Goal: Task Accomplishment & Management: Manage account settings

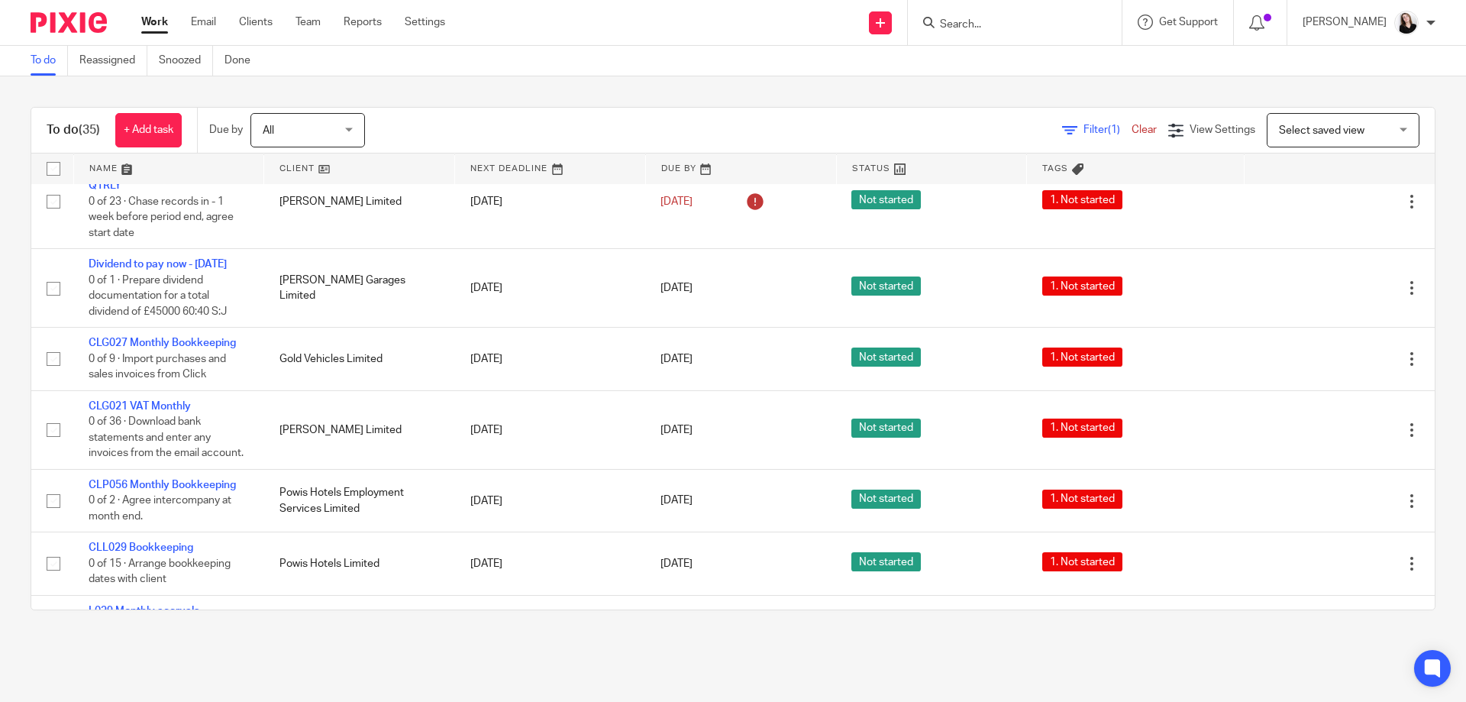
scroll to position [1069, 0]
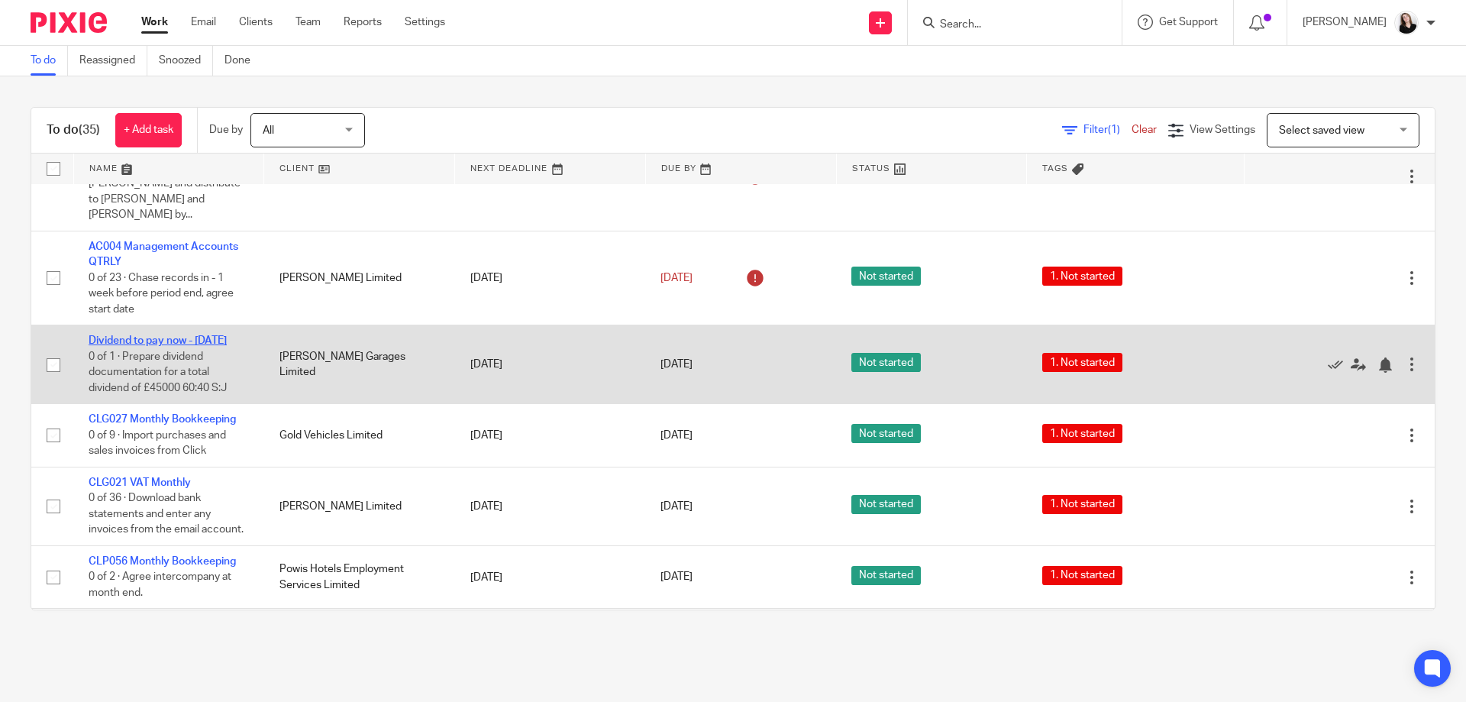
click at [200, 335] on link "Dividend to pay now - August 2025" at bounding box center [158, 340] width 138 height 11
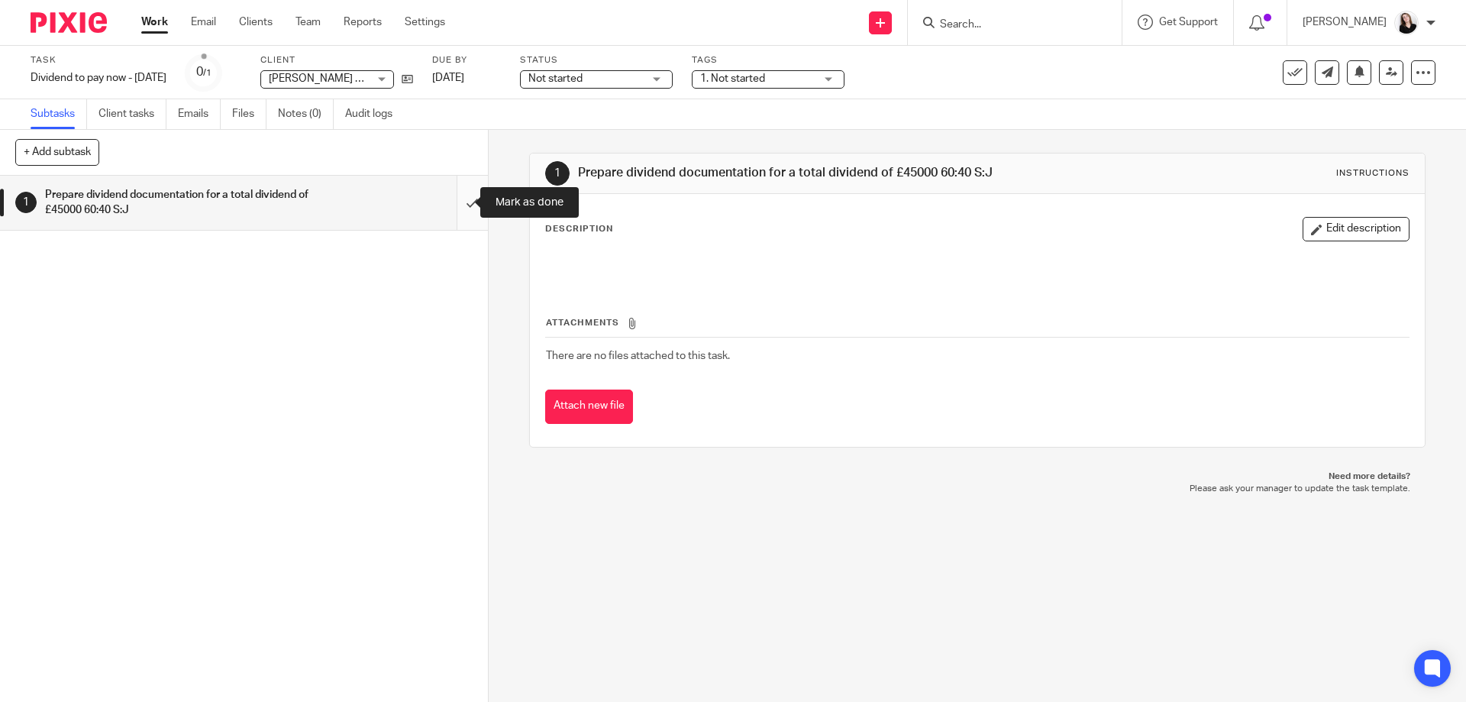
click at [459, 192] on input "submit" at bounding box center [244, 203] width 488 height 54
click at [154, 24] on link "Work" at bounding box center [154, 22] width 27 height 15
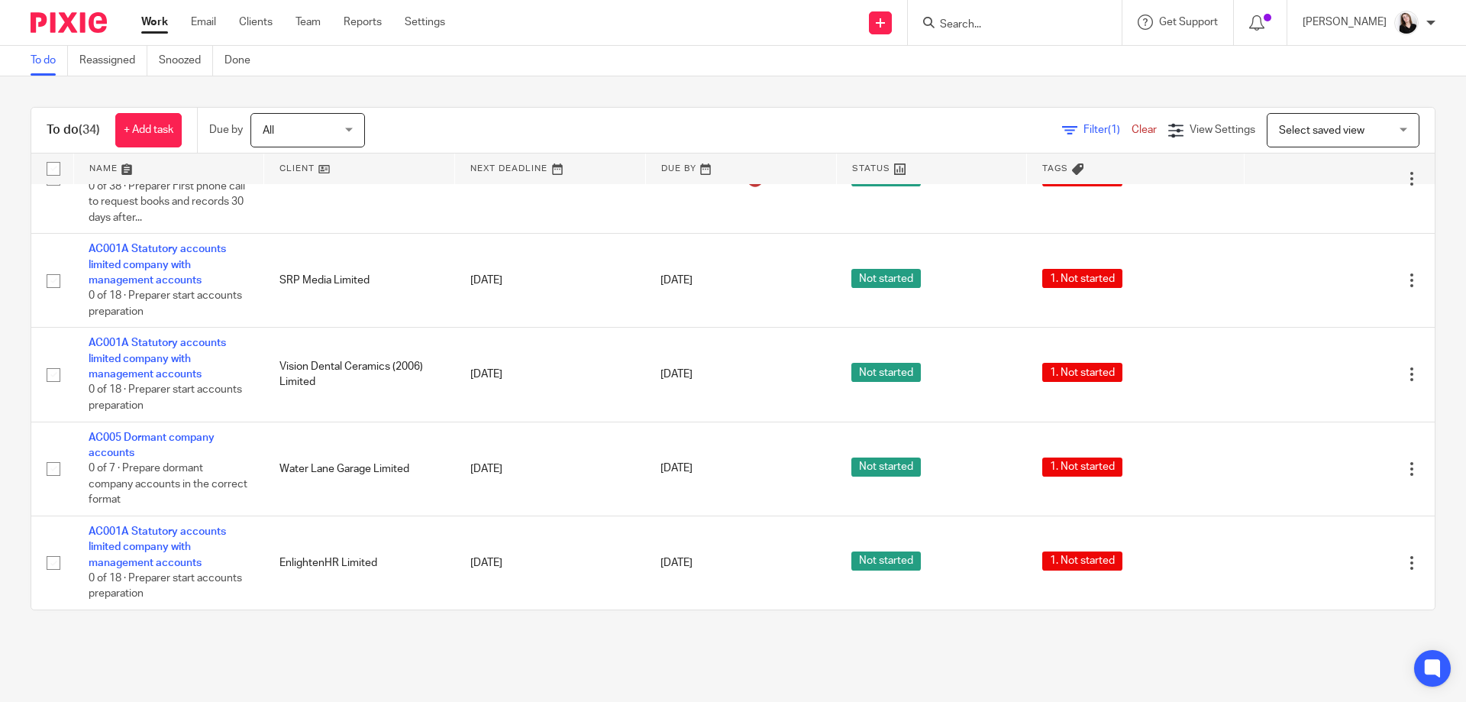
scroll to position [2339, 0]
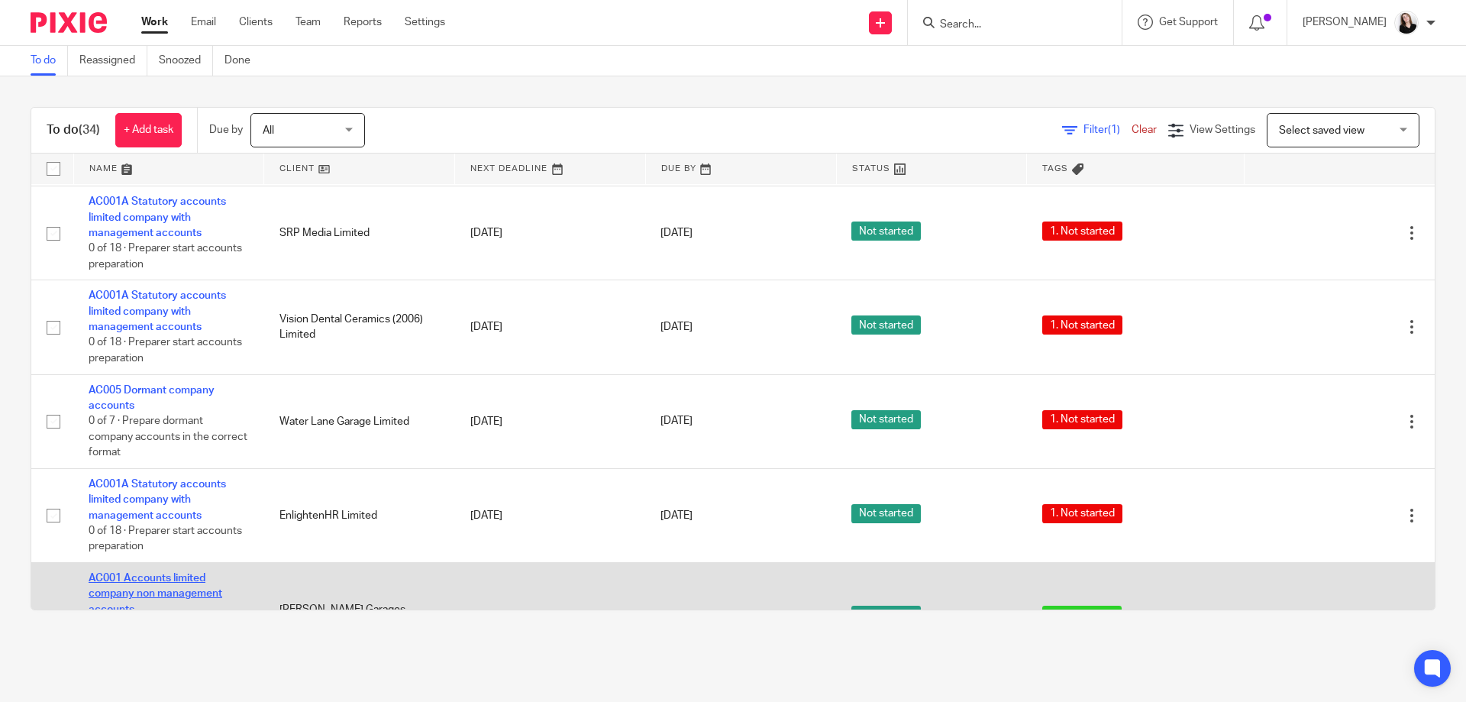
click at [154, 573] on link "AC001 Accounts limited company non management accounts" at bounding box center [156, 594] width 134 height 42
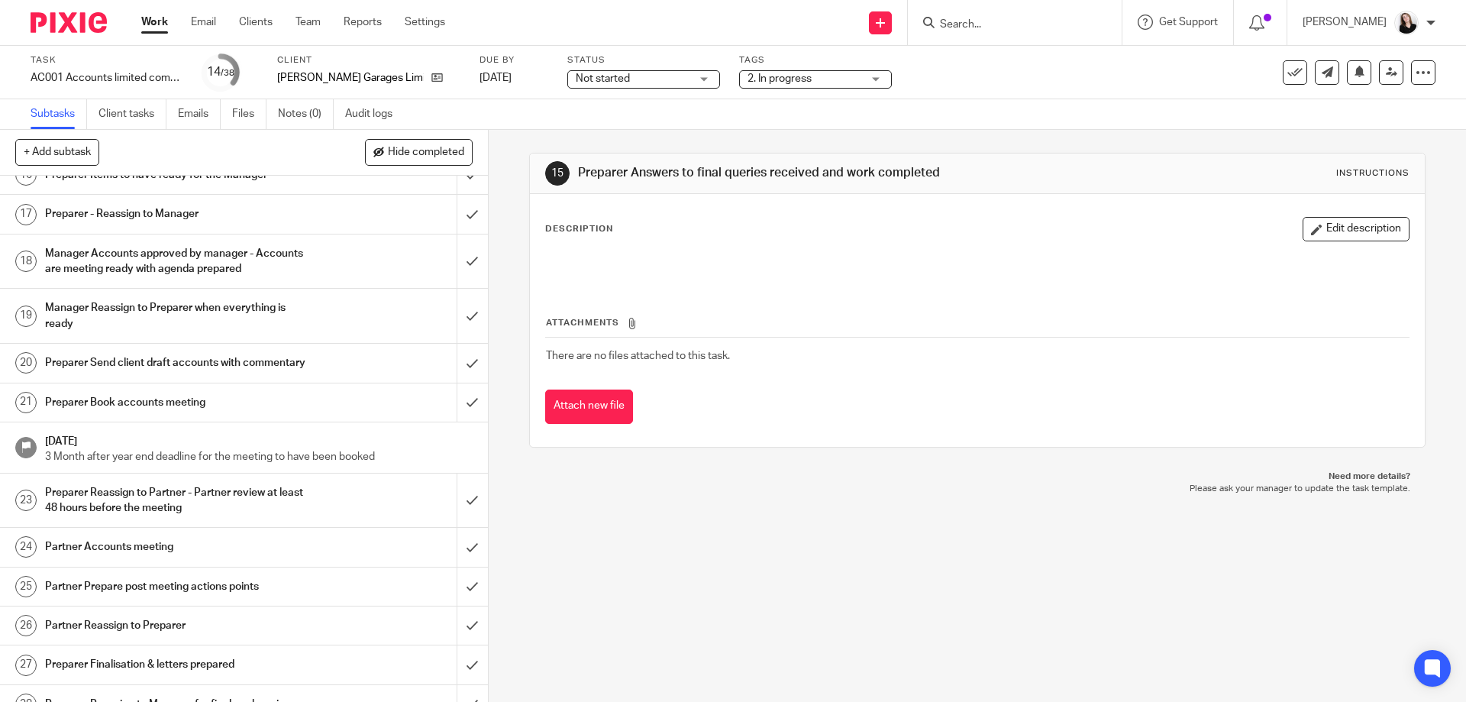
scroll to position [687, 0]
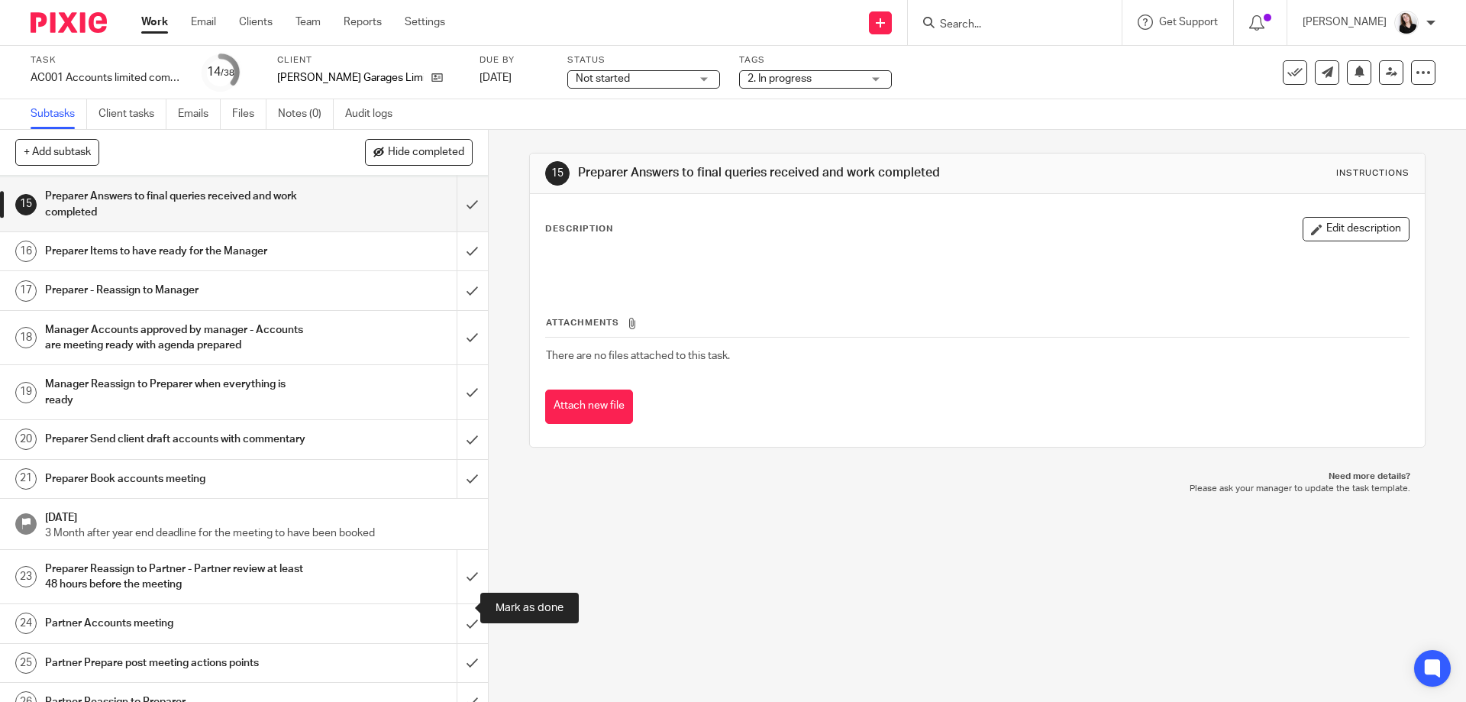
drag, startPoint x: 457, startPoint y: 607, endPoint x: 463, endPoint y: 541, distance: 66.7
click at [457, 604] on input "submit" at bounding box center [244, 577] width 488 height 54
drag, startPoint x: 463, startPoint y: 512, endPoint x: 464, endPoint y: 494, distance: 18.3
click at [464, 498] on input "submit" at bounding box center [244, 479] width 488 height 38
drag, startPoint x: 463, startPoint y: 474, endPoint x: 467, endPoint y: 415, distance: 59.7
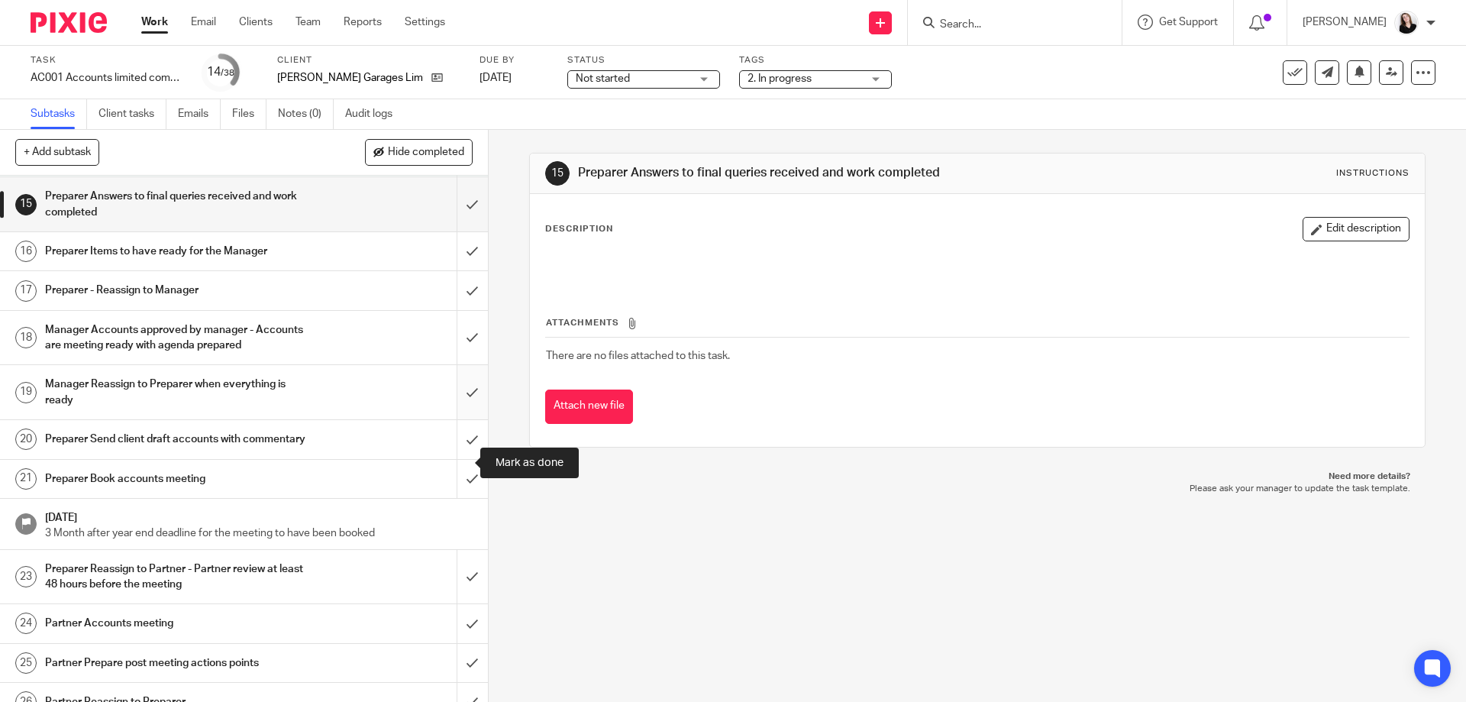
click at [464, 458] on input "submit" at bounding box center [244, 439] width 488 height 38
click at [467, 406] on input "submit" at bounding box center [244, 392] width 488 height 54
drag, startPoint x: 462, startPoint y: 363, endPoint x: 460, endPoint y: 330, distance: 32.9
click at [462, 356] on input "submit" at bounding box center [244, 338] width 488 height 54
click at [457, 306] on input "submit" at bounding box center [244, 290] width 488 height 38
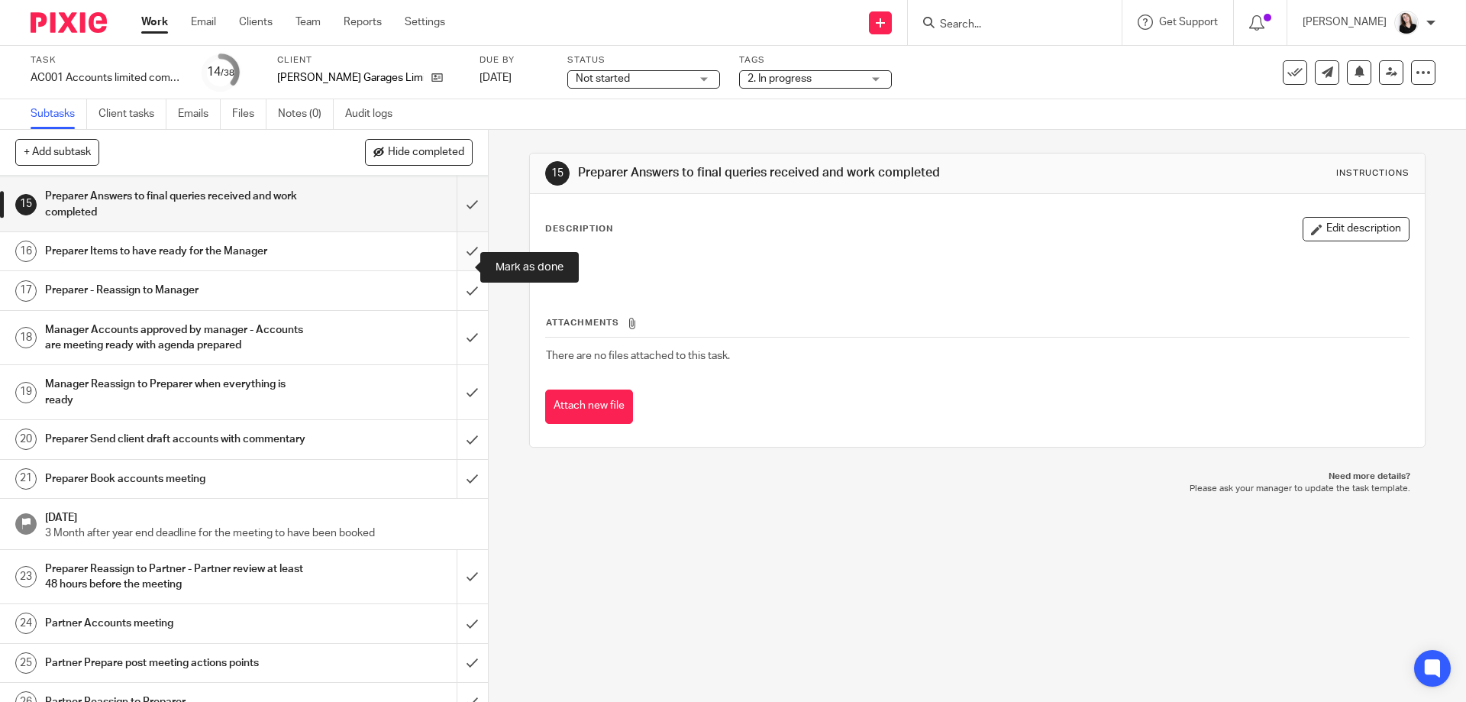
click at [458, 260] on input "submit" at bounding box center [244, 251] width 488 height 38
click at [449, 217] on input "submit" at bounding box center [244, 204] width 488 height 54
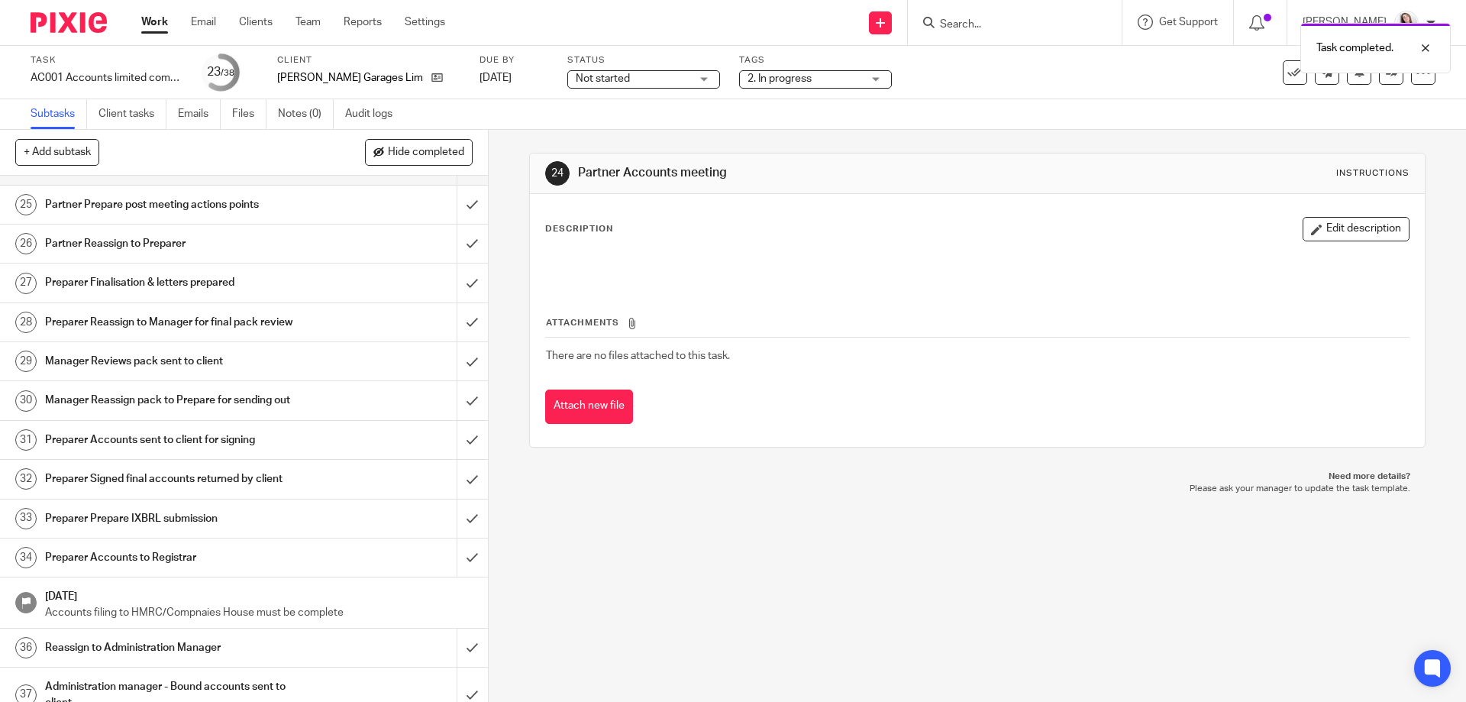
scroll to position [1069, 0]
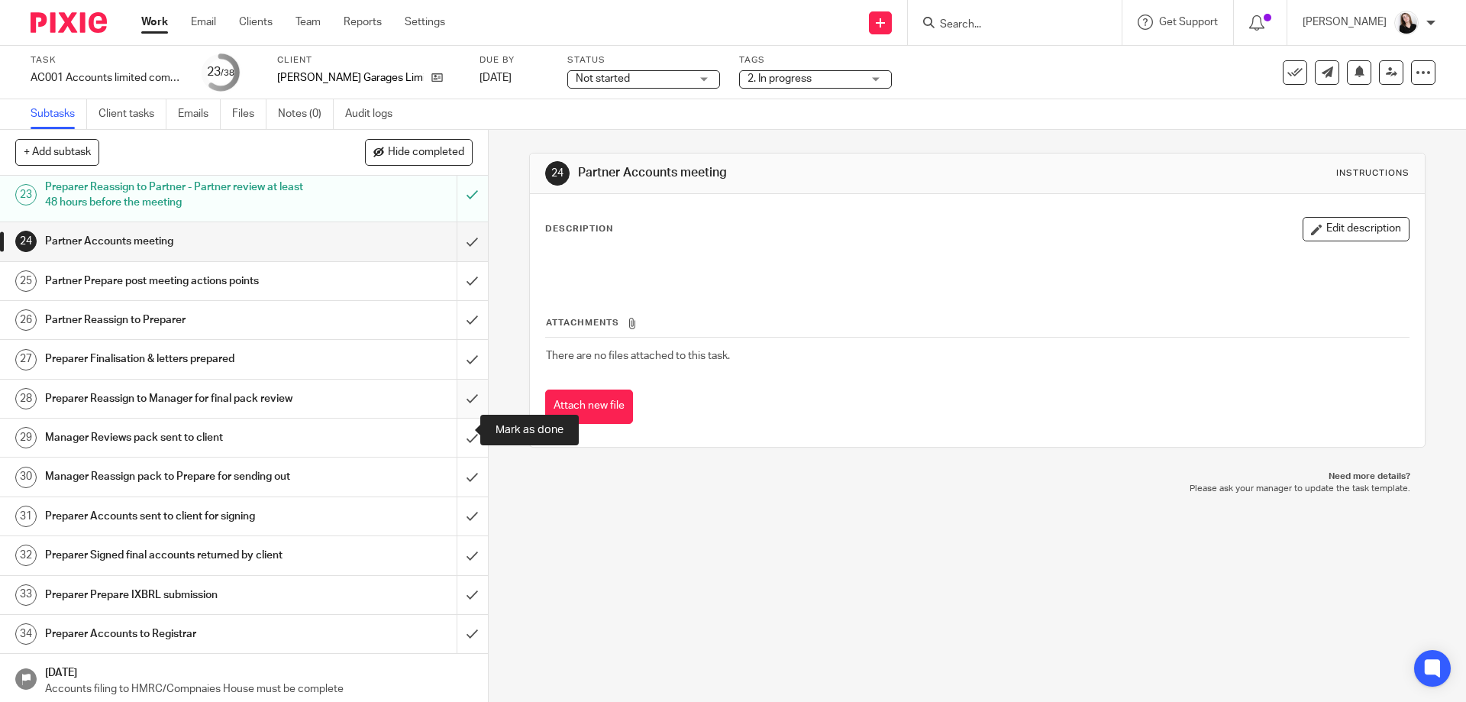
click at [463, 418] on input "submit" at bounding box center [244, 399] width 488 height 38
drag, startPoint x: 462, startPoint y: 384, endPoint x: 457, endPoint y: 364, distance: 21.1
click at [461, 378] on input "submit" at bounding box center [244, 359] width 488 height 38
click at [457, 339] on input "submit" at bounding box center [244, 320] width 488 height 38
click at [460, 300] on input "submit" at bounding box center [244, 281] width 488 height 38
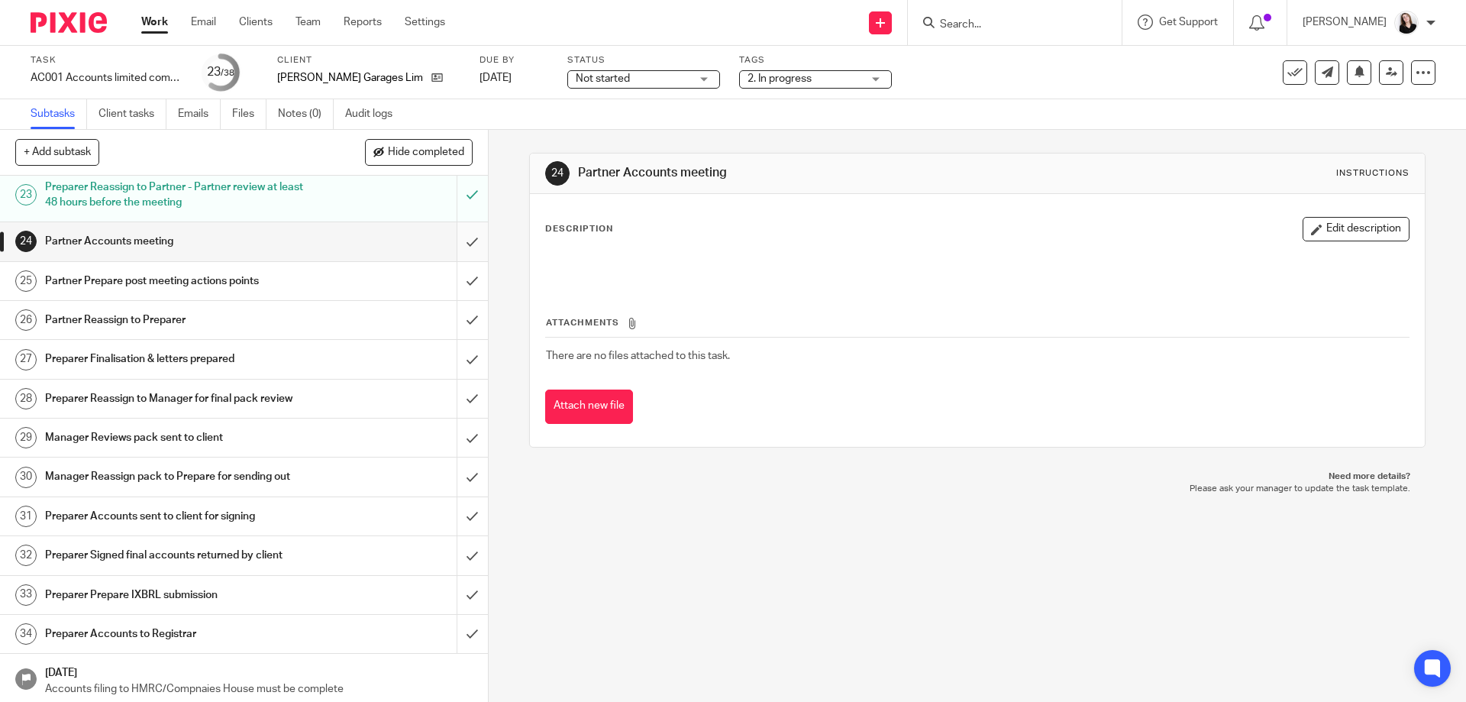
click at [449, 260] on input "submit" at bounding box center [244, 241] width 488 height 38
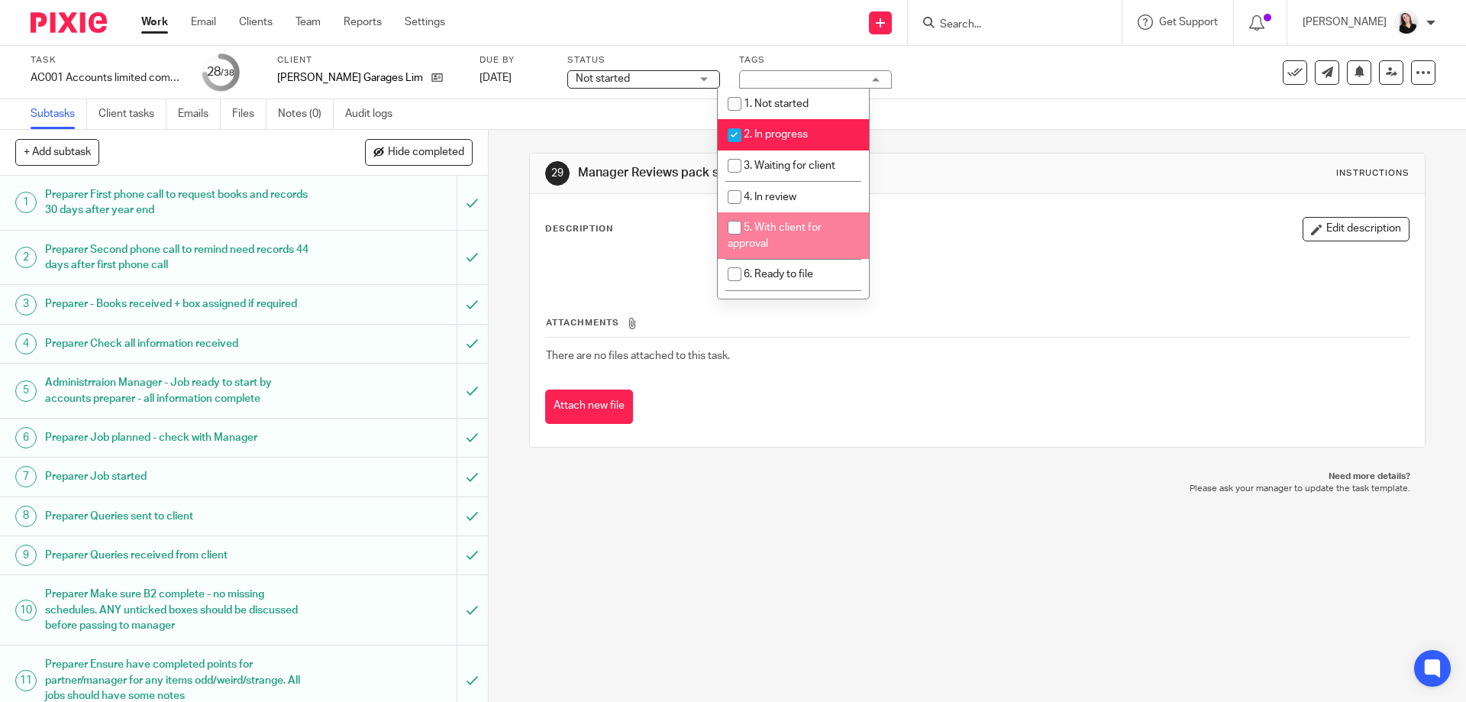
click at [787, 205] on li "4. In review" at bounding box center [793, 196] width 151 height 31
checkbox input "true"
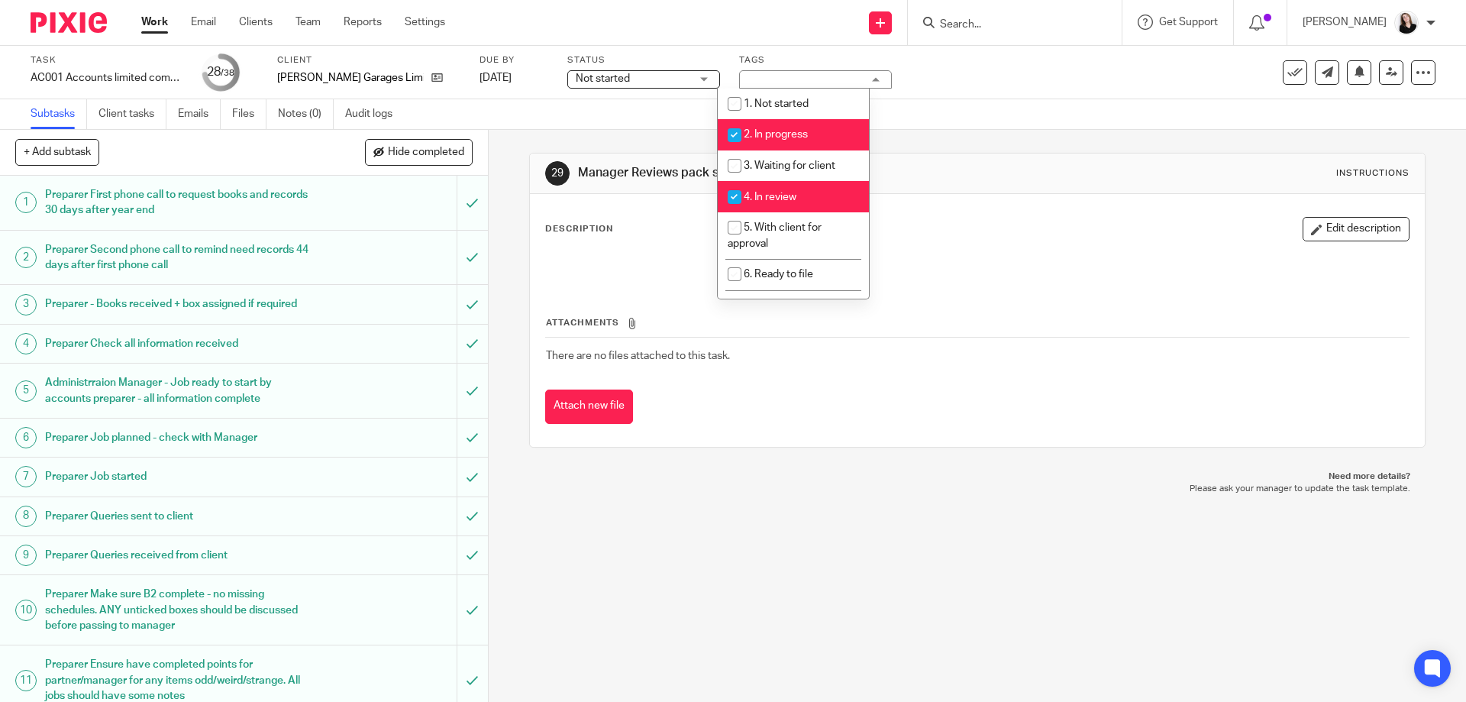
click at [797, 140] on li "2. In progress" at bounding box center [793, 134] width 151 height 31
checkbox input "false"
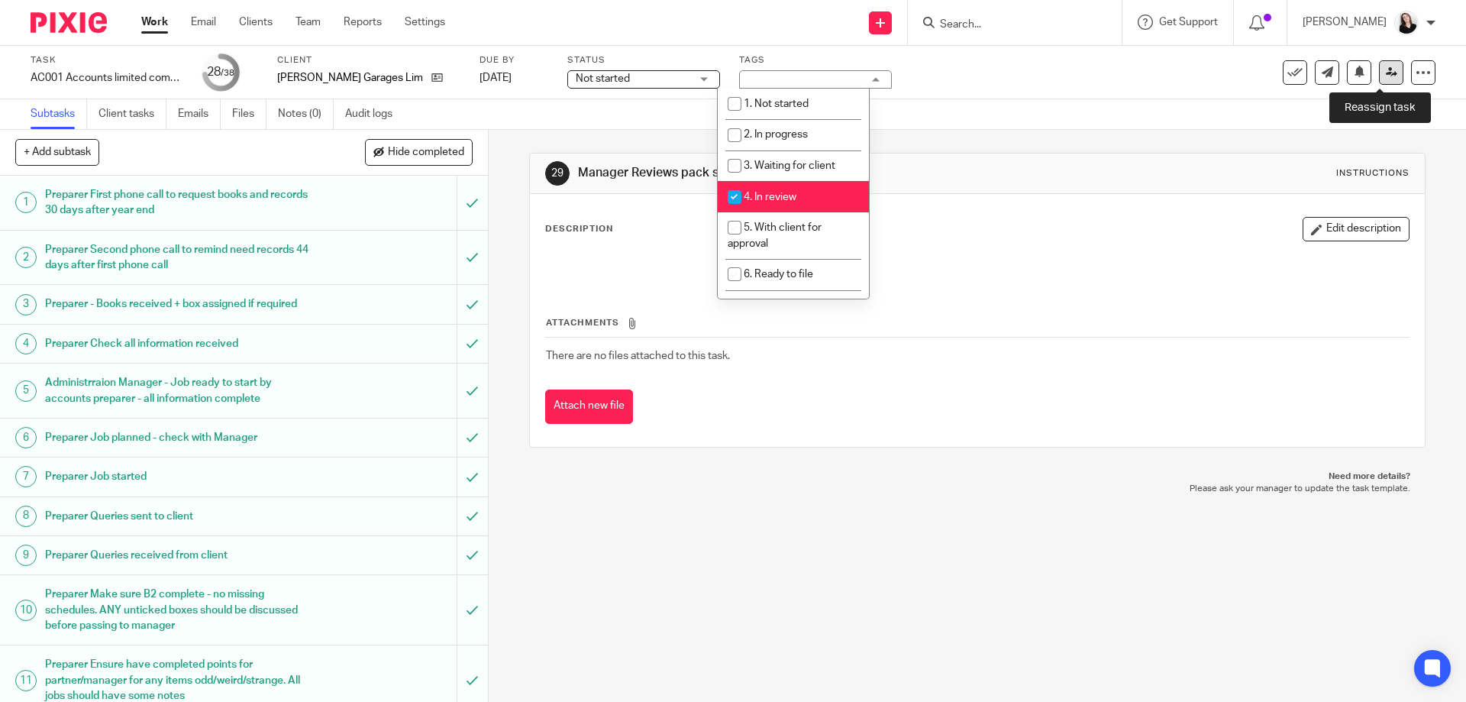
click at [1386, 76] on icon at bounding box center [1391, 71] width 11 height 11
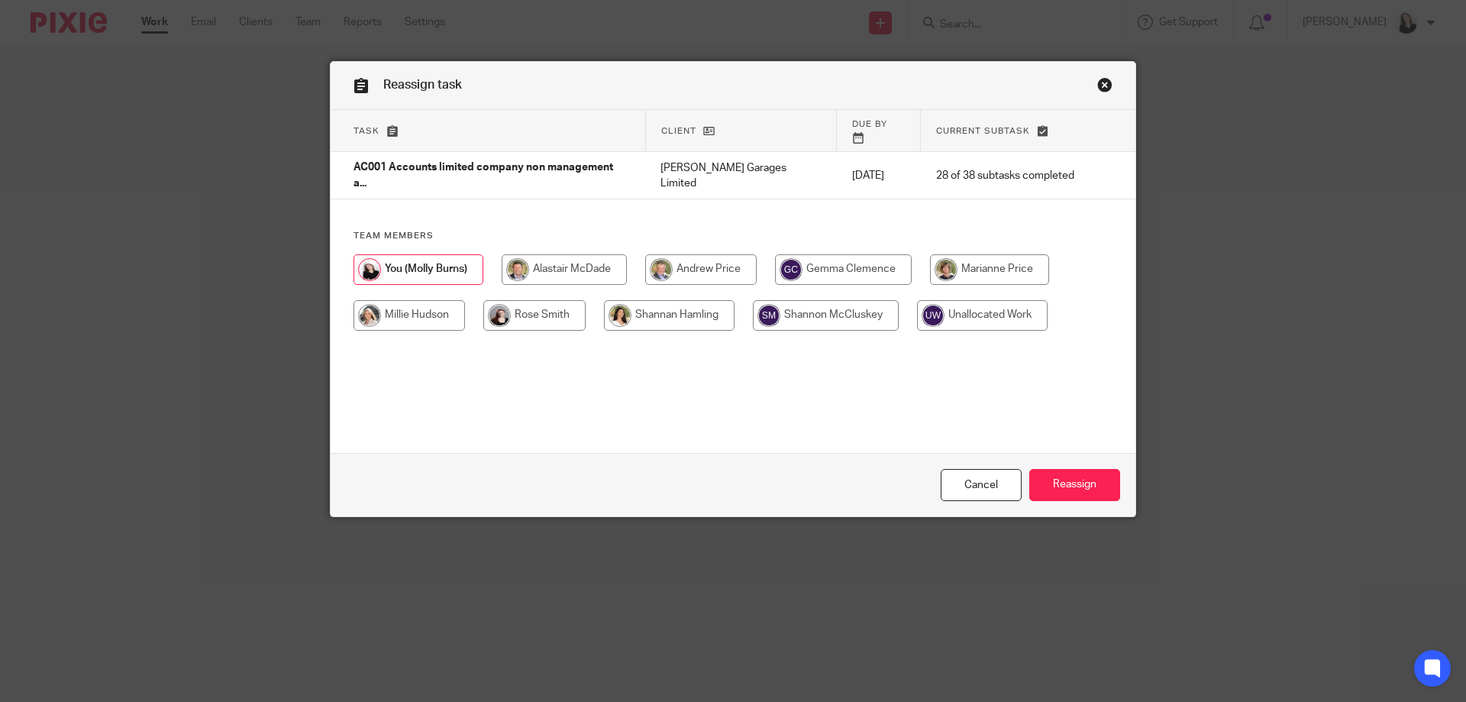
click at [533, 254] on input "radio" at bounding box center [564, 269] width 125 height 31
radio input "true"
click at [1052, 493] on input "Reassign" at bounding box center [1075, 485] width 91 height 33
